Goal: Check status: Check status

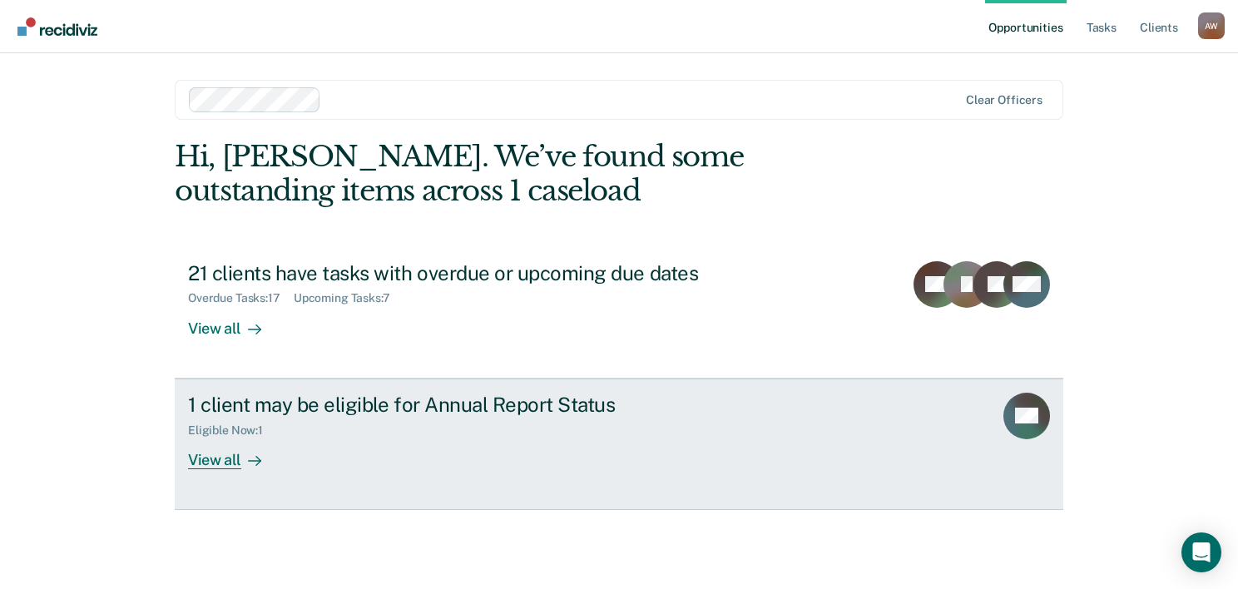
click at [231, 463] on div "View all" at bounding box center [234, 453] width 93 height 32
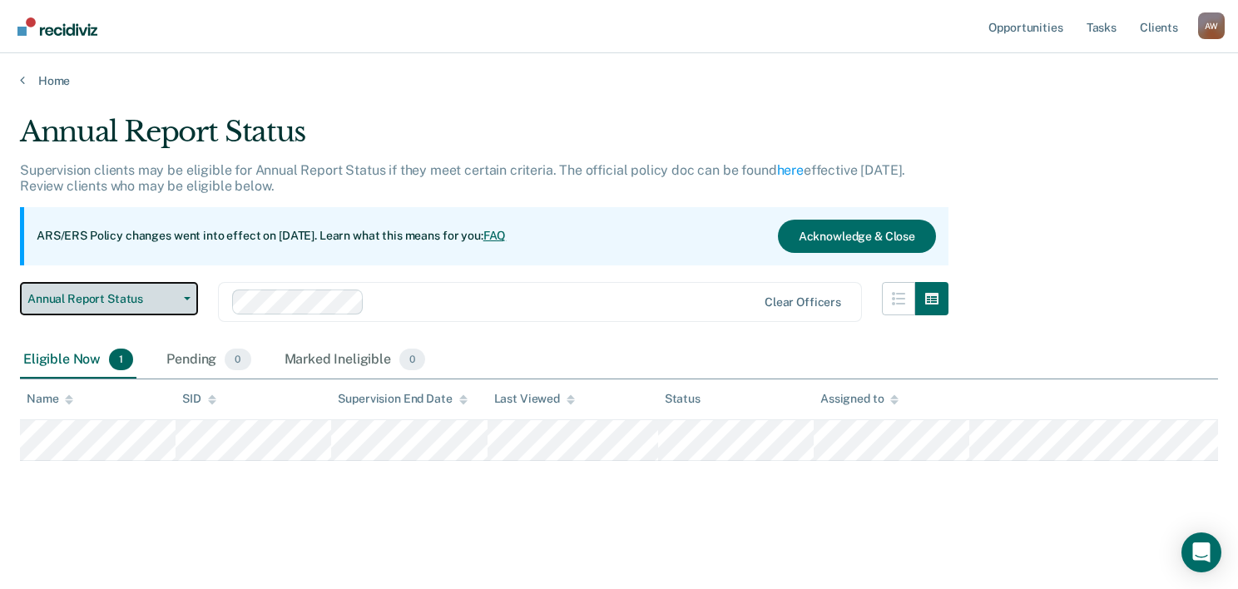
click at [172, 293] on span "Annual Report Status" at bounding box center [102, 299] width 150 height 14
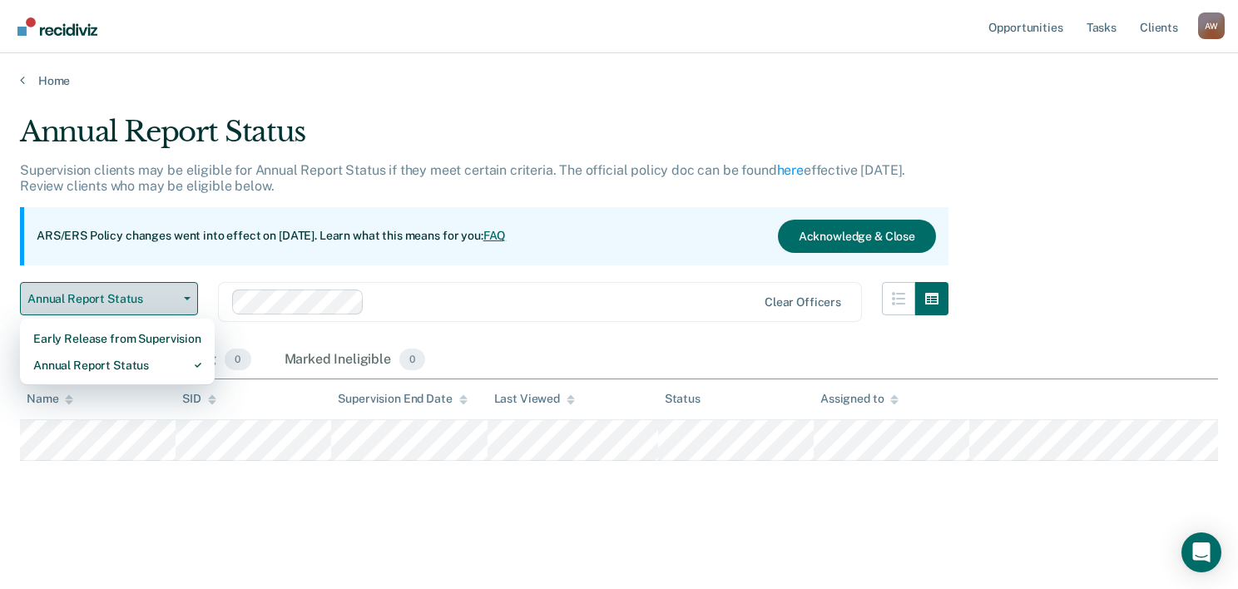
click at [165, 307] on button "Annual Report Status" at bounding box center [109, 298] width 178 height 33
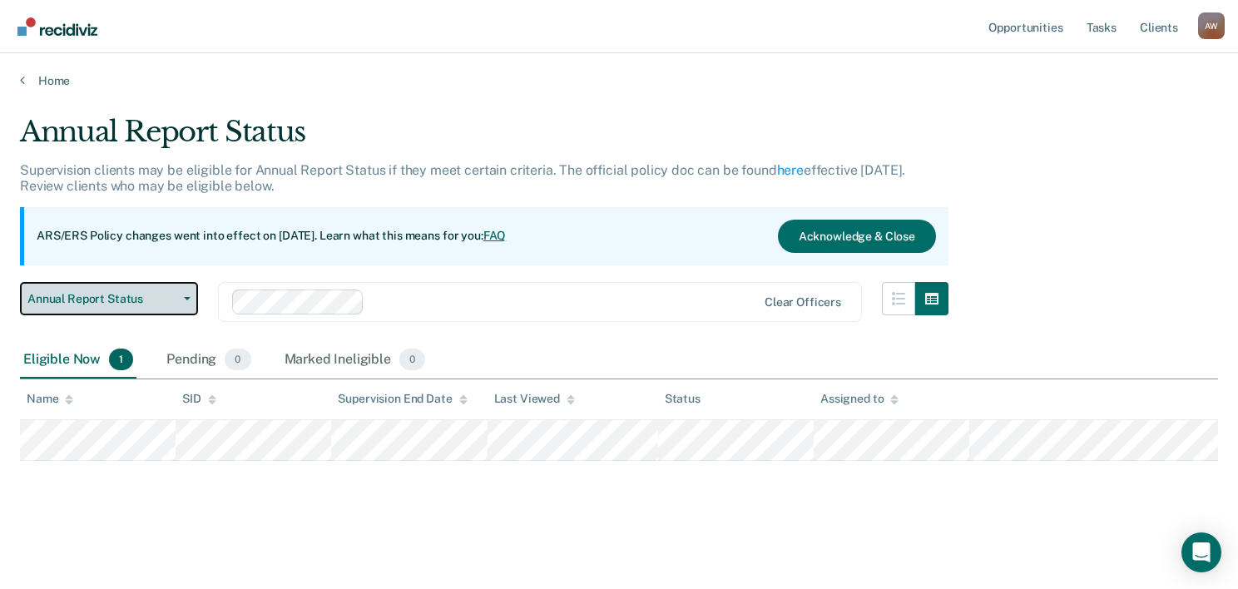
click at [193, 300] on button "Annual Report Status" at bounding box center [109, 298] width 178 height 33
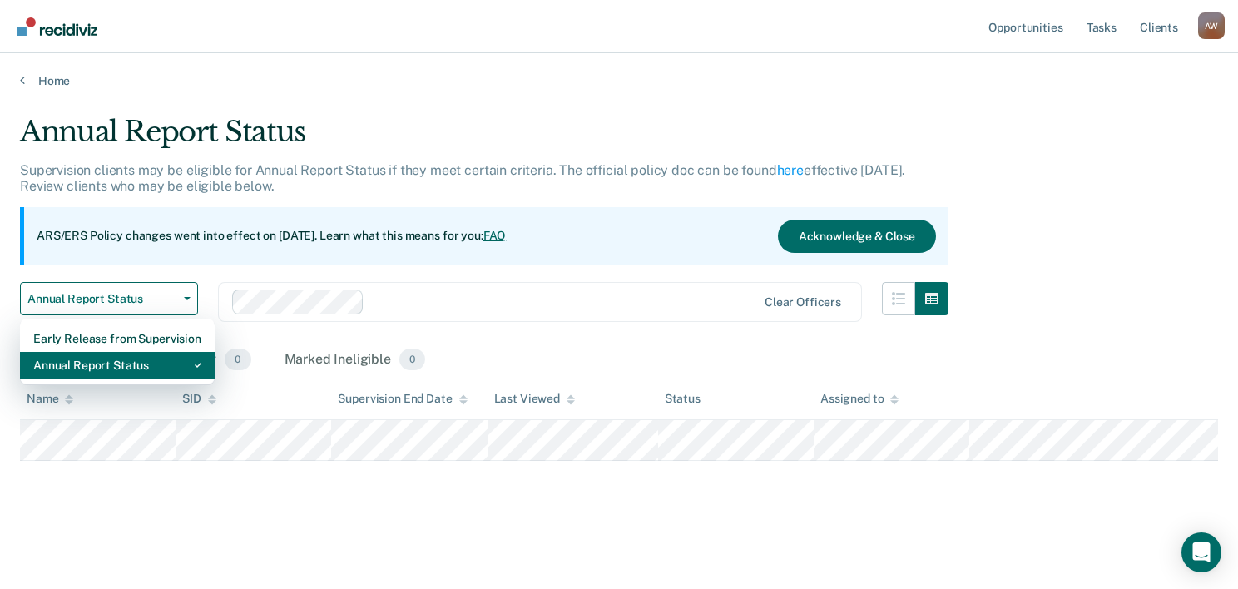
click at [153, 369] on div "Annual Report Status" at bounding box center [117, 365] width 168 height 27
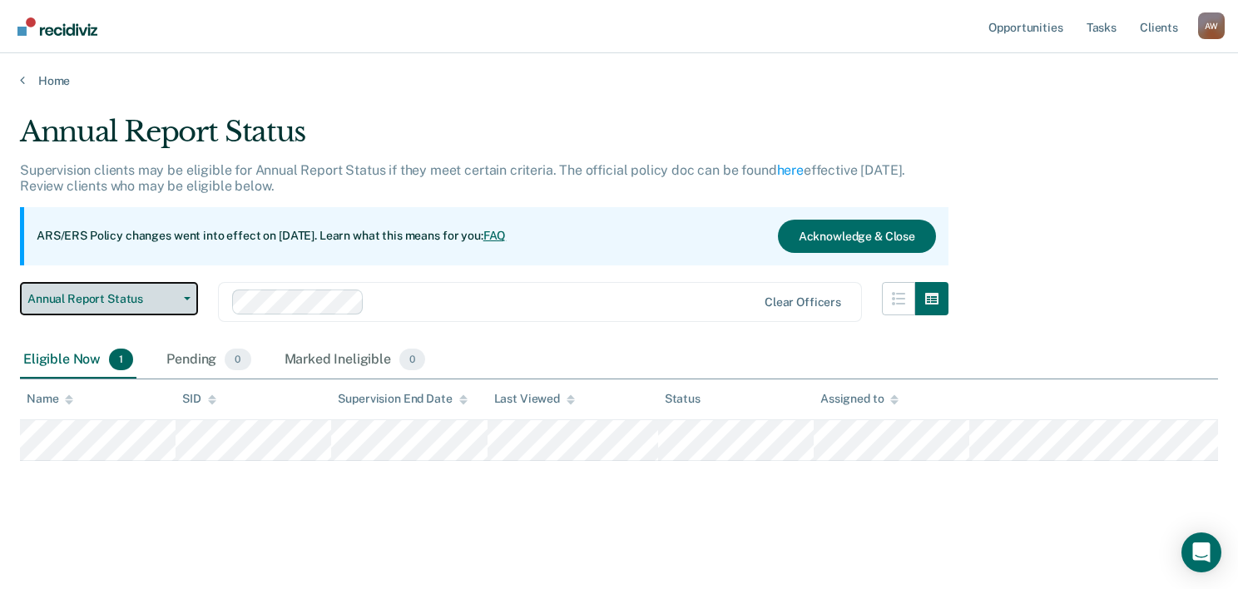
click at [163, 296] on span "Annual Report Status" at bounding box center [102, 299] width 150 height 14
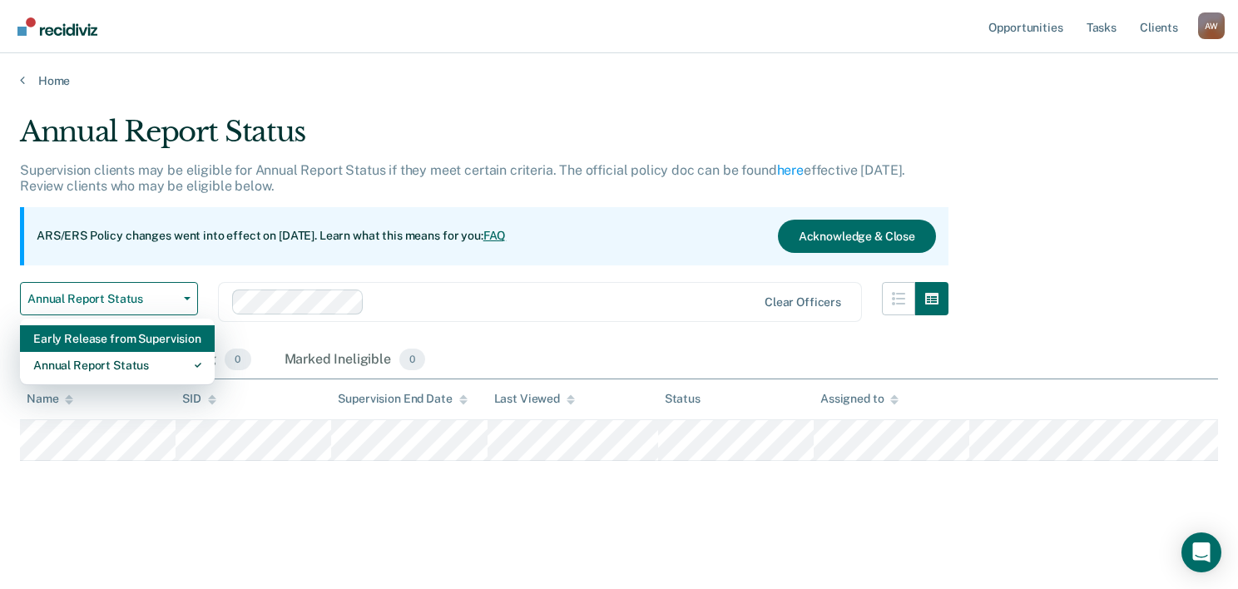
click at [156, 338] on div "Early Release from Supervision" at bounding box center [117, 338] width 168 height 27
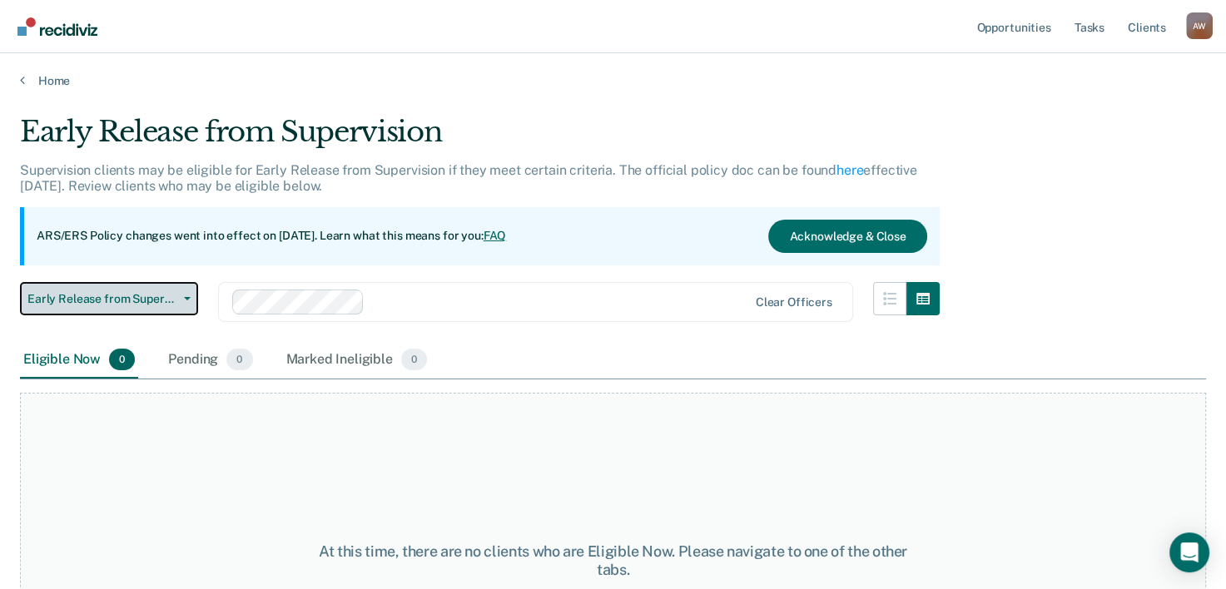
click at [182, 294] on button "Early Release from Supervision" at bounding box center [109, 298] width 178 height 33
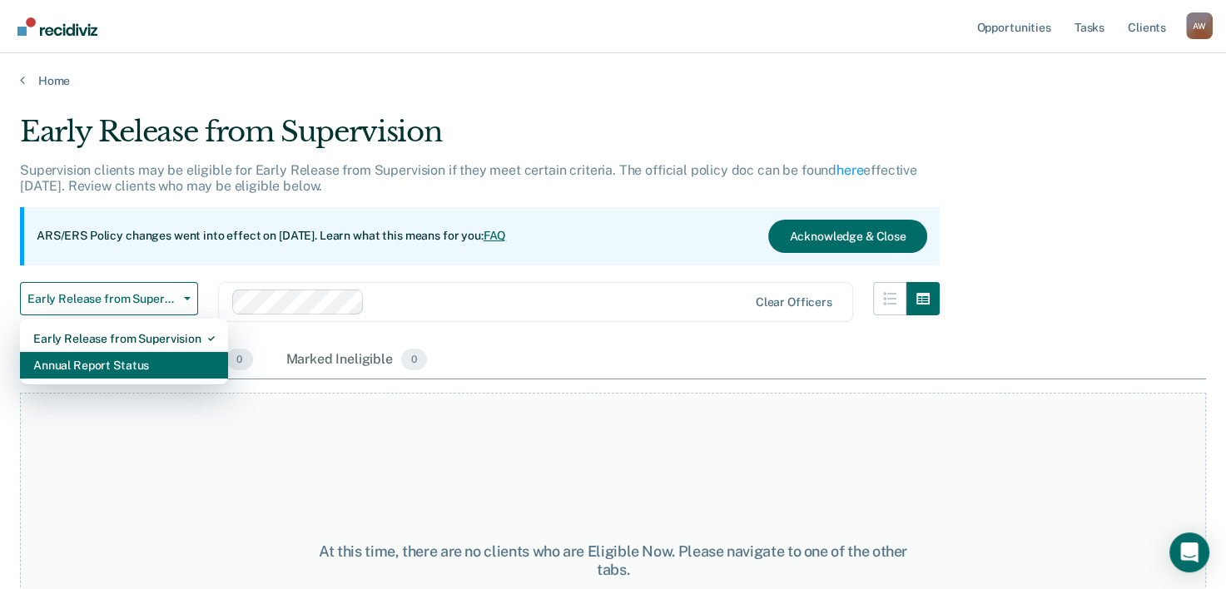
click at [131, 373] on div "Annual Report Status" at bounding box center [123, 365] width 181 height 27
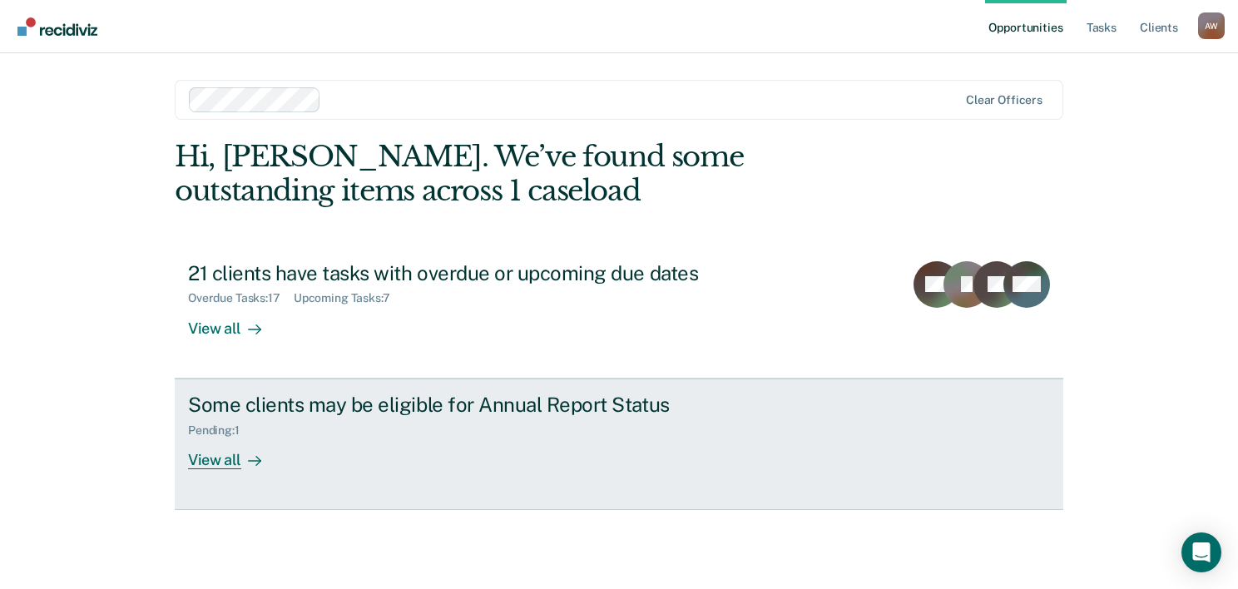
click at [269, 439] on div "View all" at bounding box center [234, 453] width 93 height 32
click at [270, 449] on div "View all" at bounding box center [234, 453] width 93 height 32
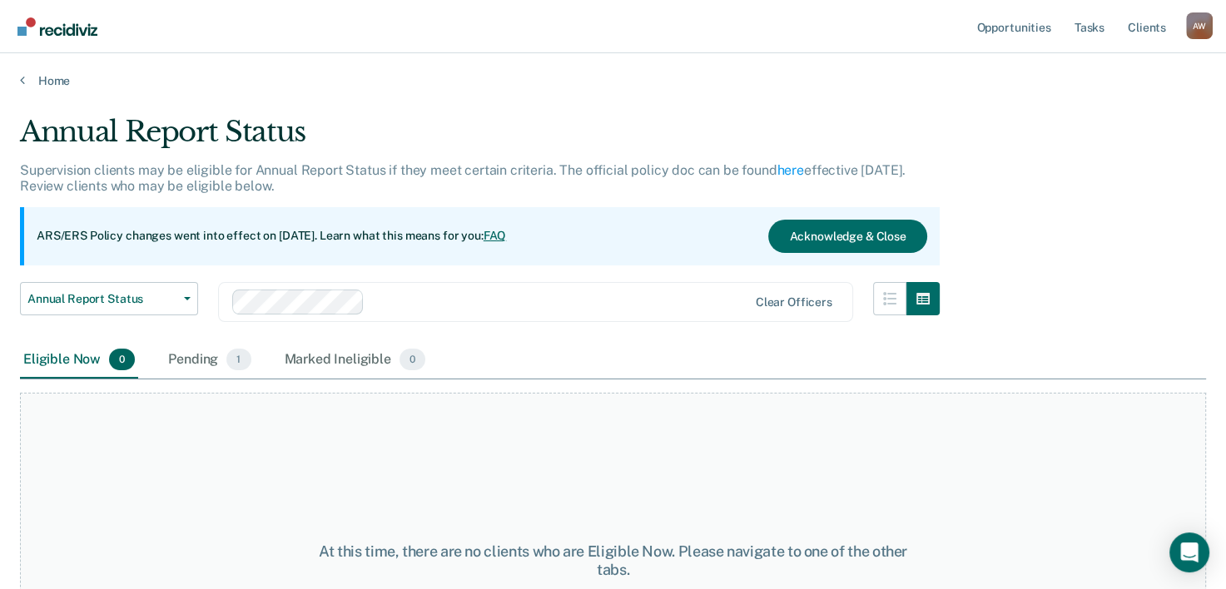
scroll to position [138, 0]
